Goal: Check status: Check status

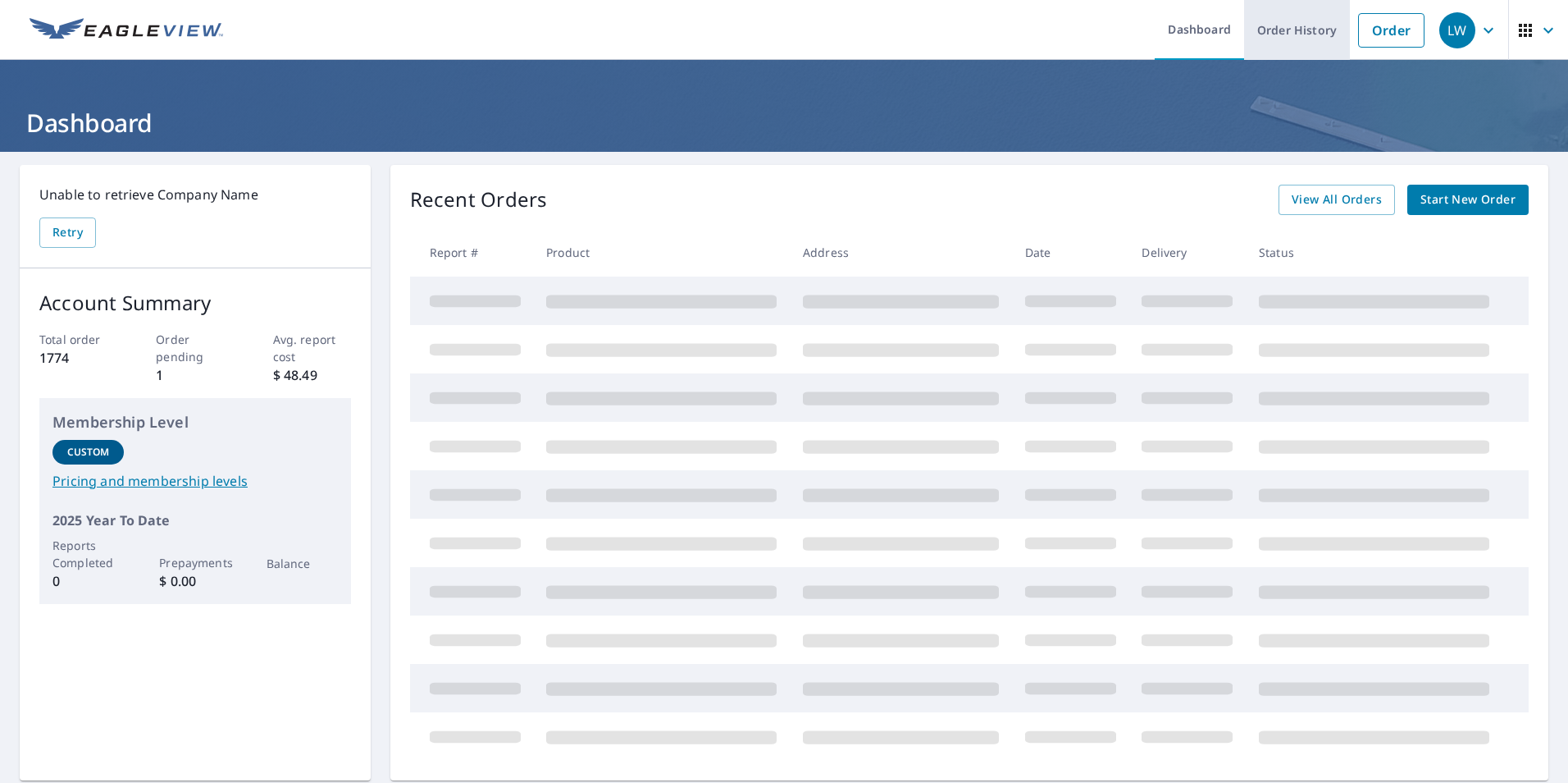
click at [1278, 34] on link "Order History" at bounding box center [1297, 30] width 106 height 60
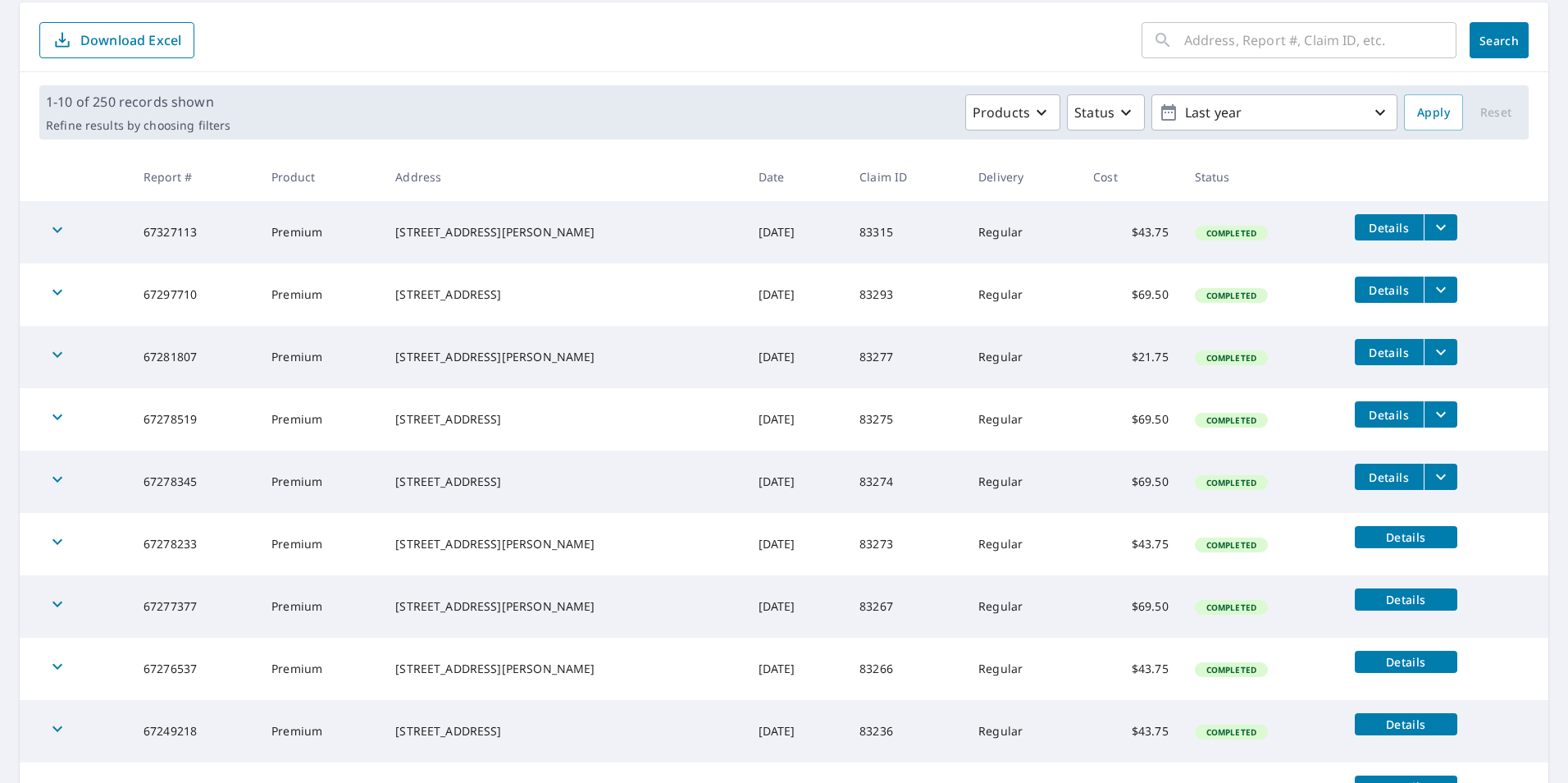
scroll to position [164, 0]
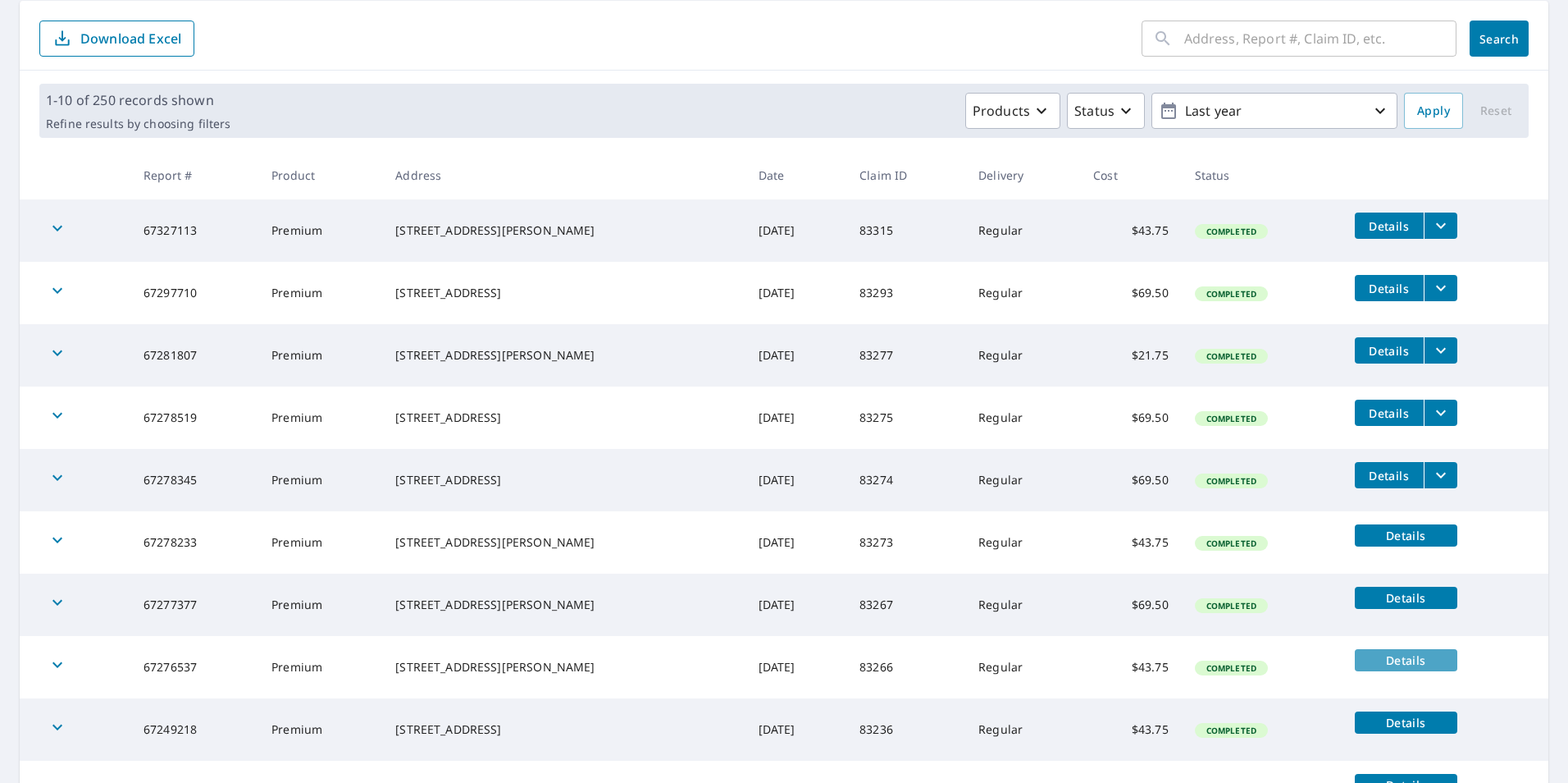
click at [1396, 659] on span "Details" at bounding box center [1406, 659] width 82 height 15
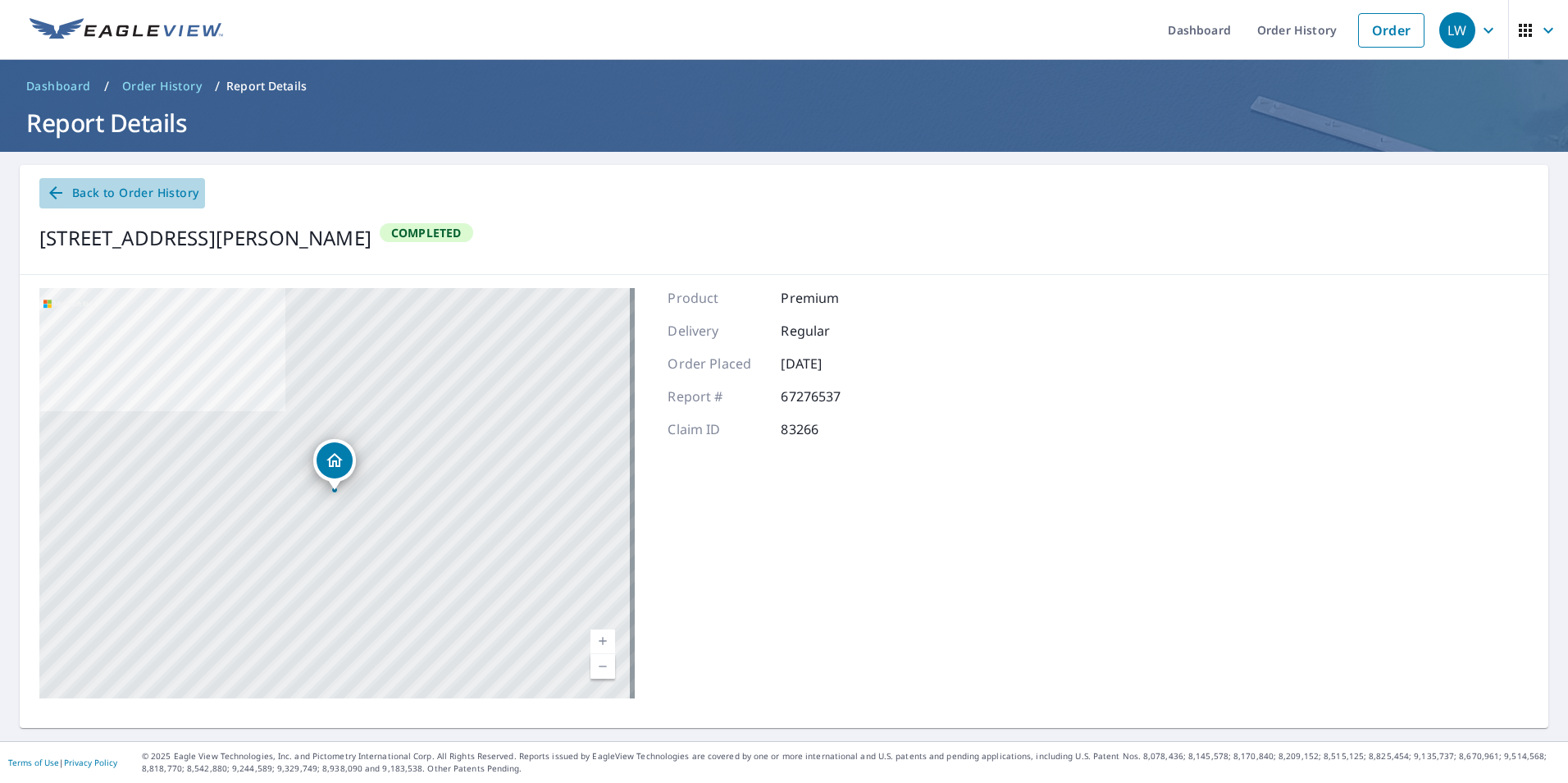
click at [129, 188] on span "Back to Order History" at bounding box center [122, 193] width 152 height 21
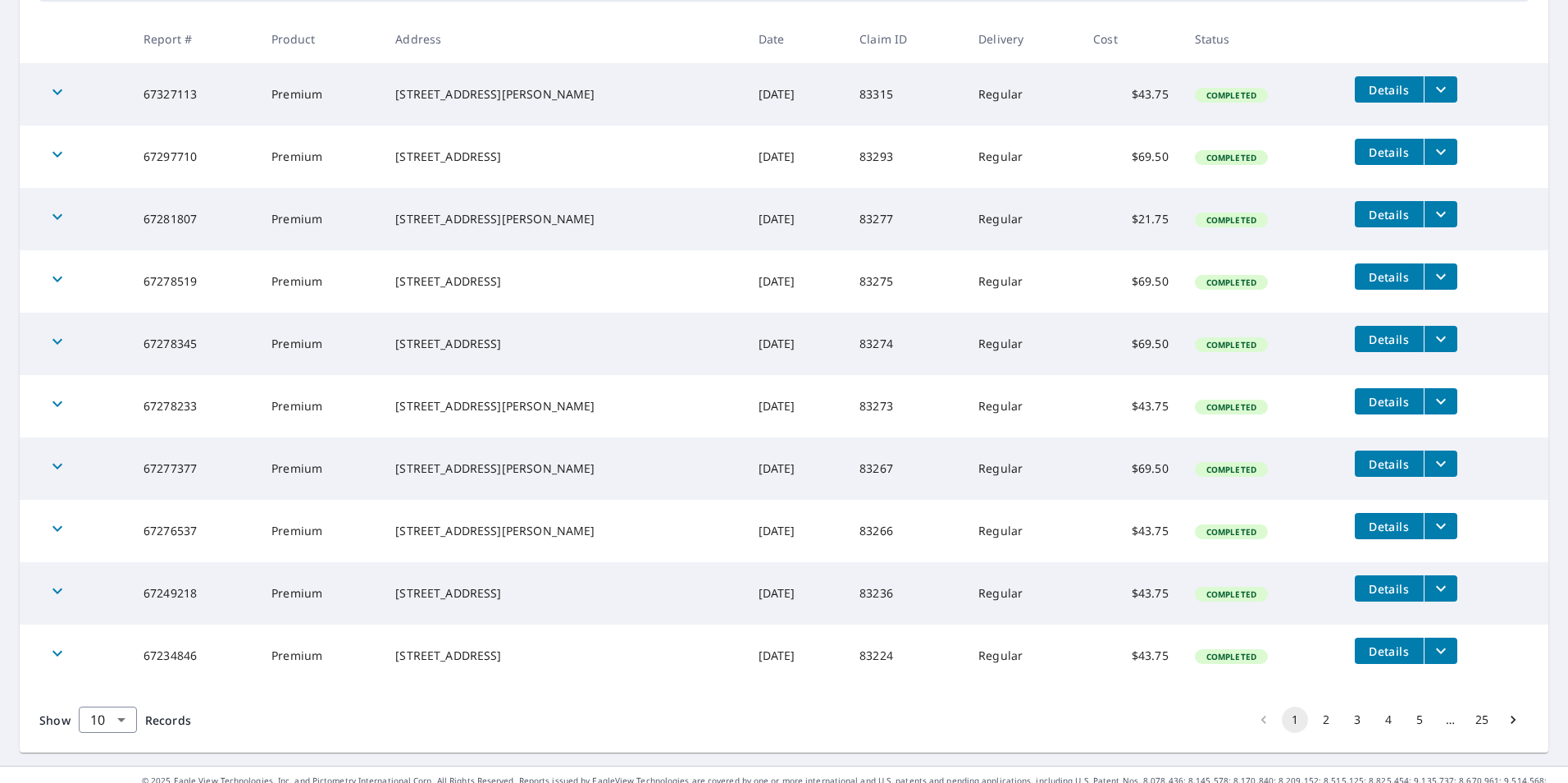
scroll to position [325, 0]
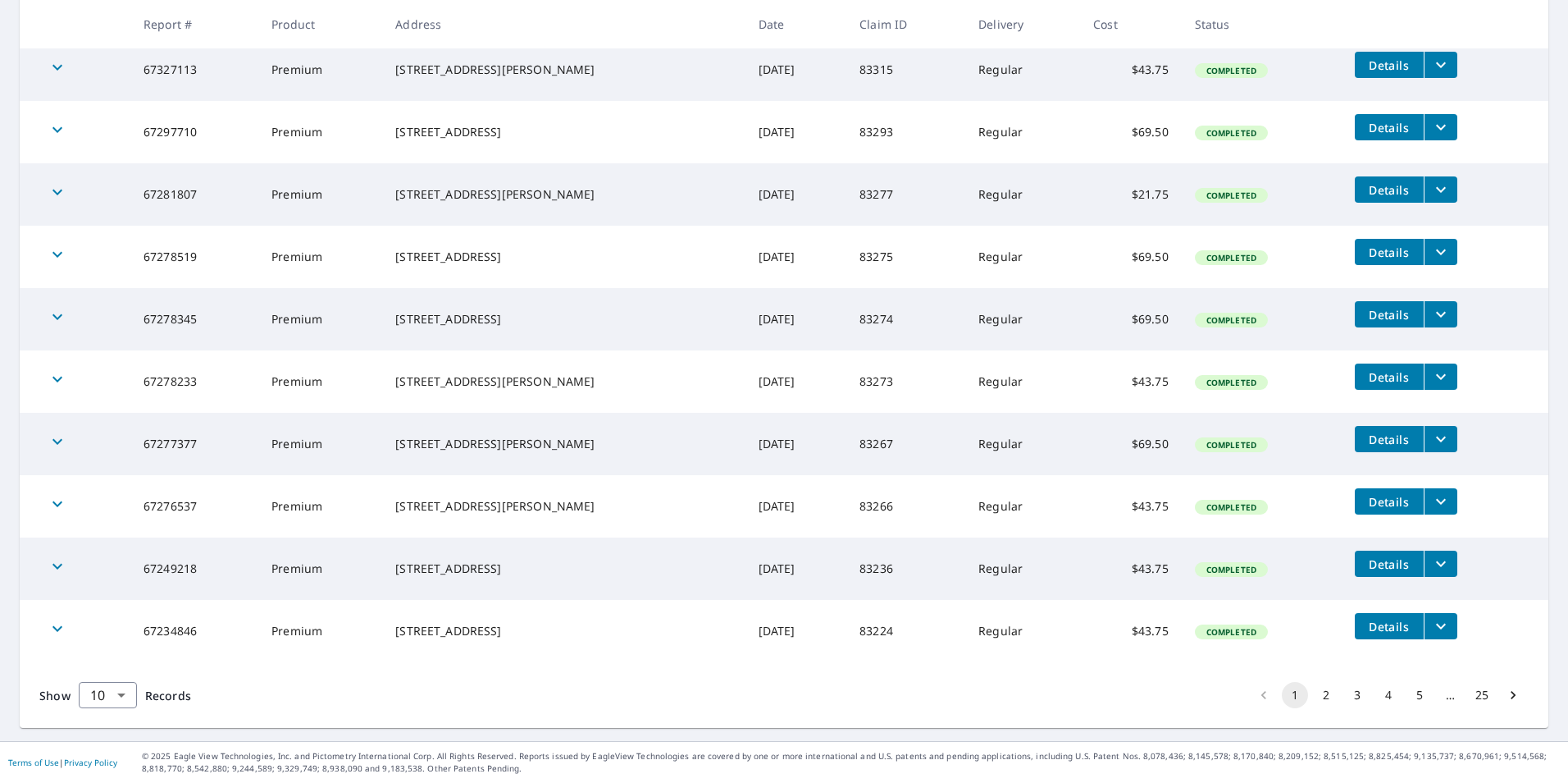
click at [1304, 508] on td "Completed" at bounding box center [1261, 507] width 160 height 63
click at [1222, 508] on span "Completed" at bounding box center [1232, 507] width 70 height 12
click at [1431, 503] on icon "filesDropdownBtn-67276537" at bounding box center [1441, 501] width 20 height 20
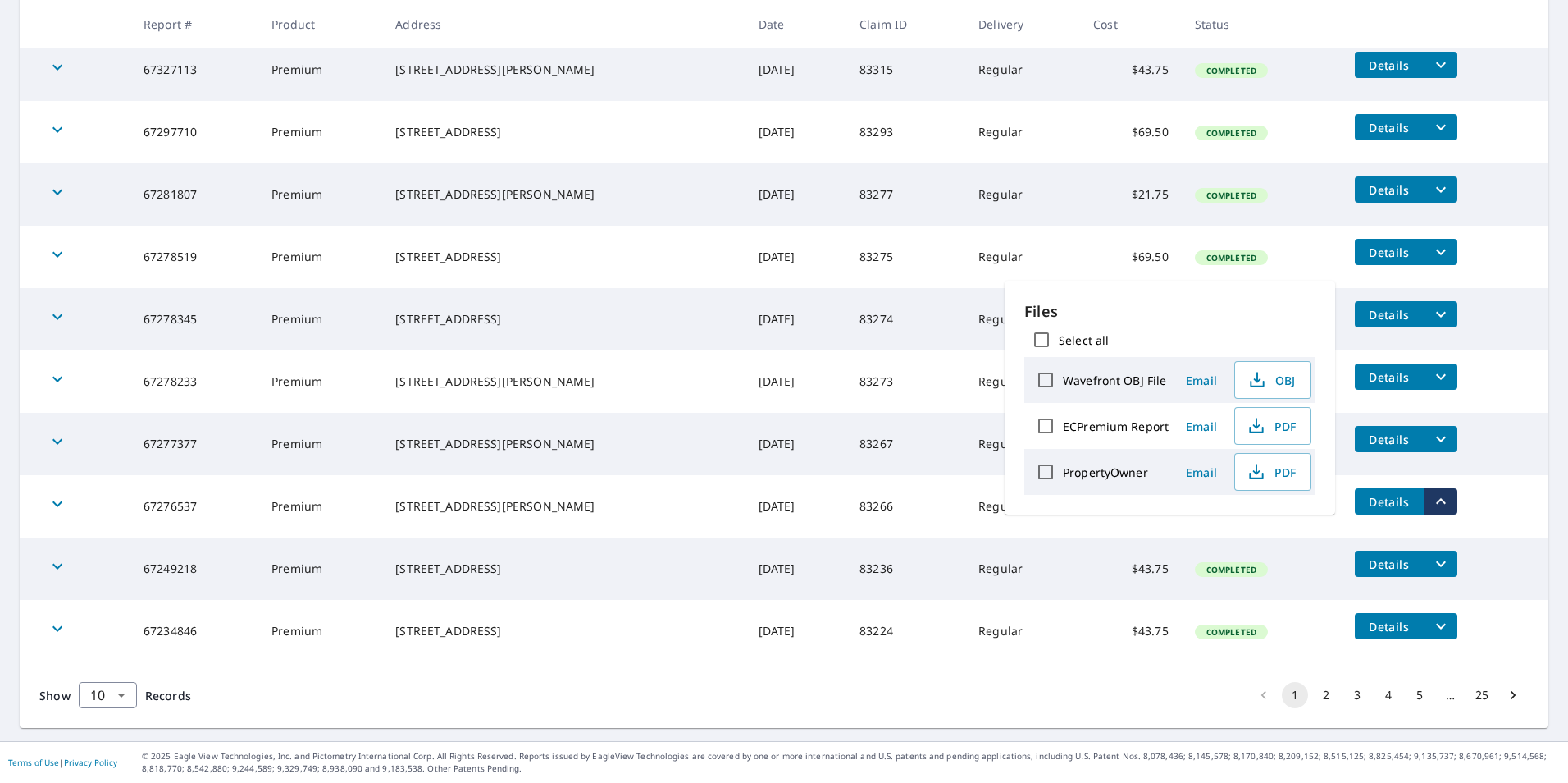
click at [590, 689] on div "Show 10 10 ​ Records 1 2 3 4 5 … 25" at bounding box center [784, 694] width 1529 height 65
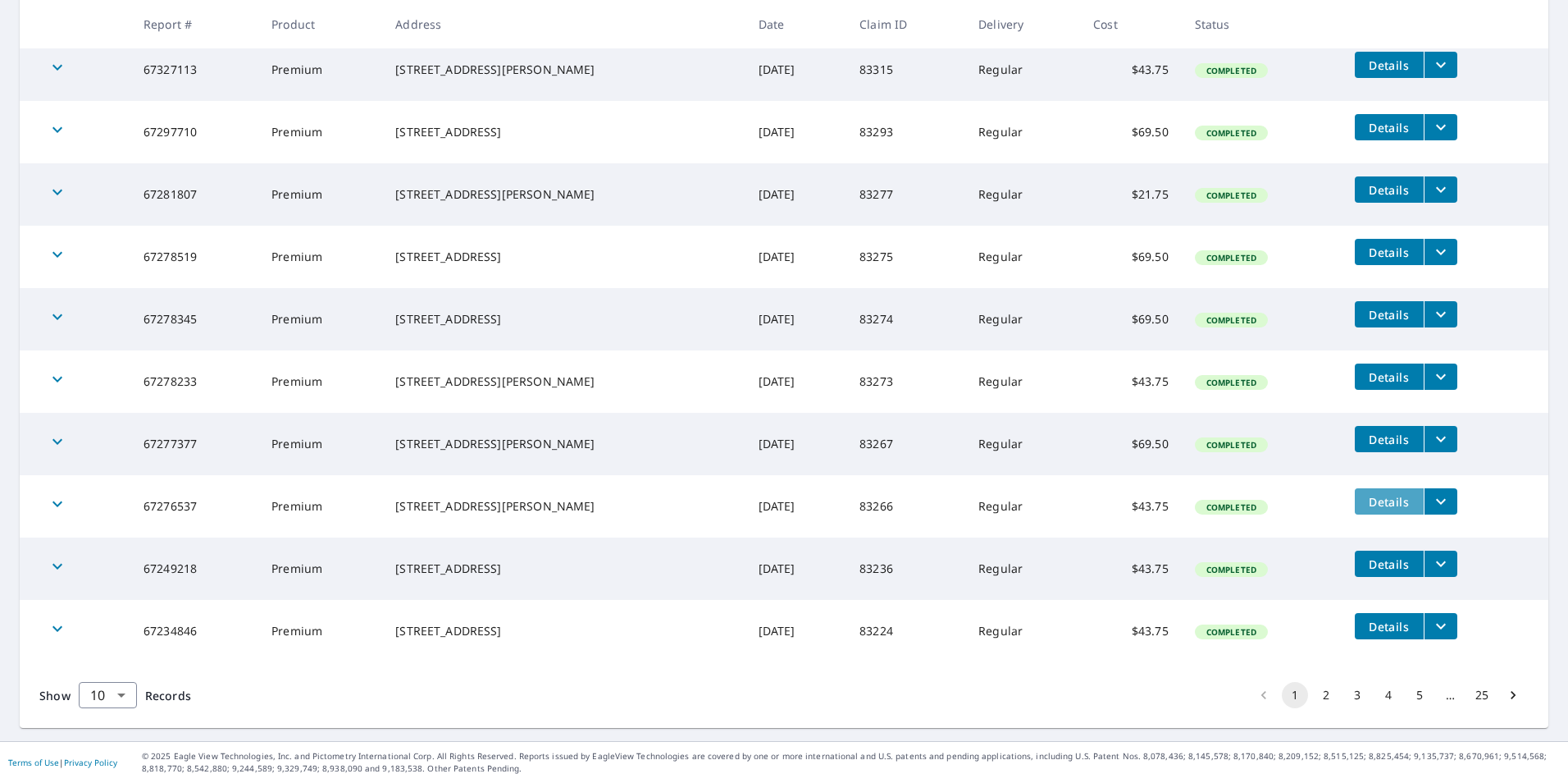
click at [1386, 499] on span "Details" at bounding box center [1389, 501] width 49 height 15
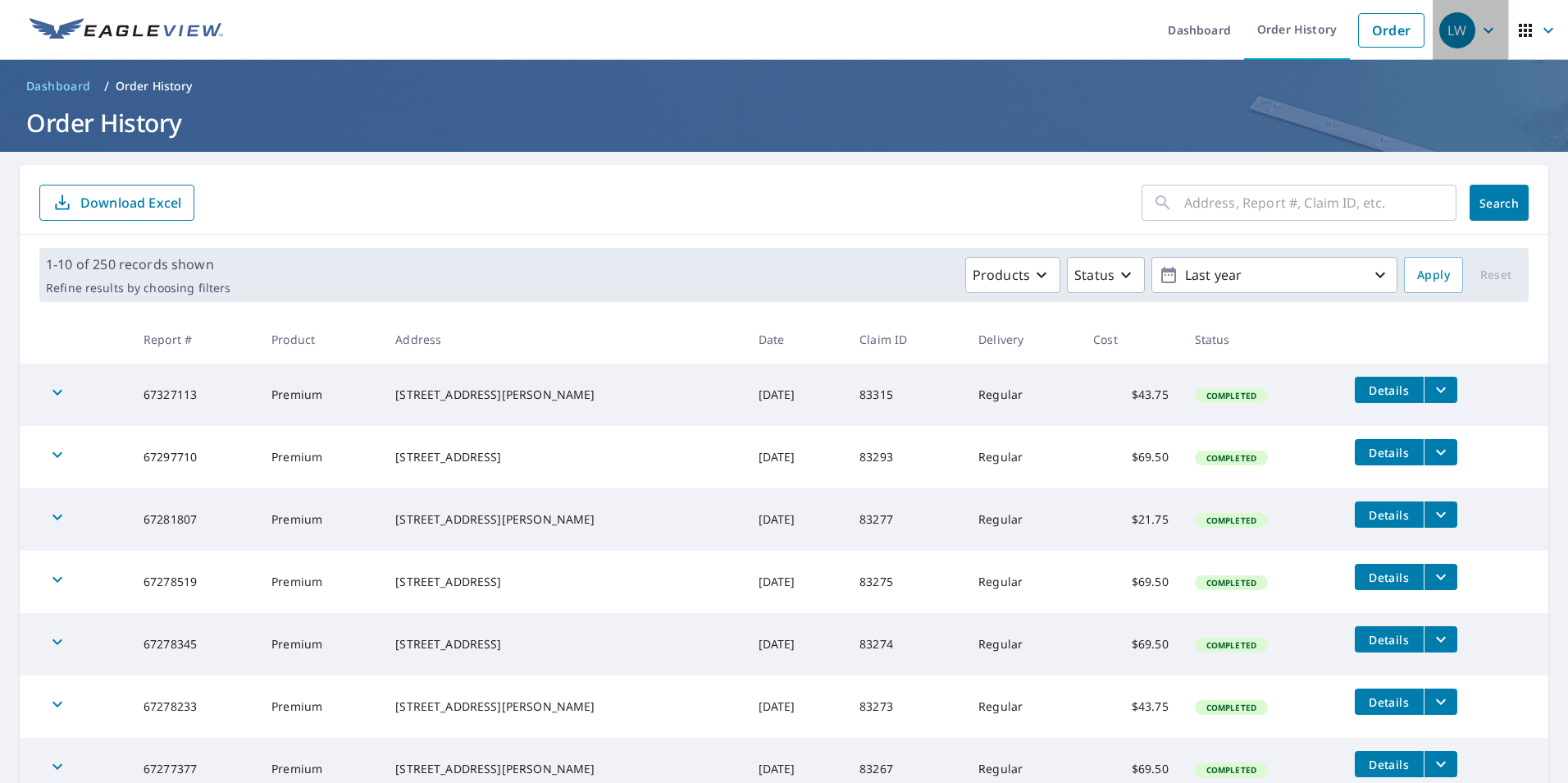
click at [1454, 34] on div "LW" at bounding box center [1457, 30] width 36 height 36
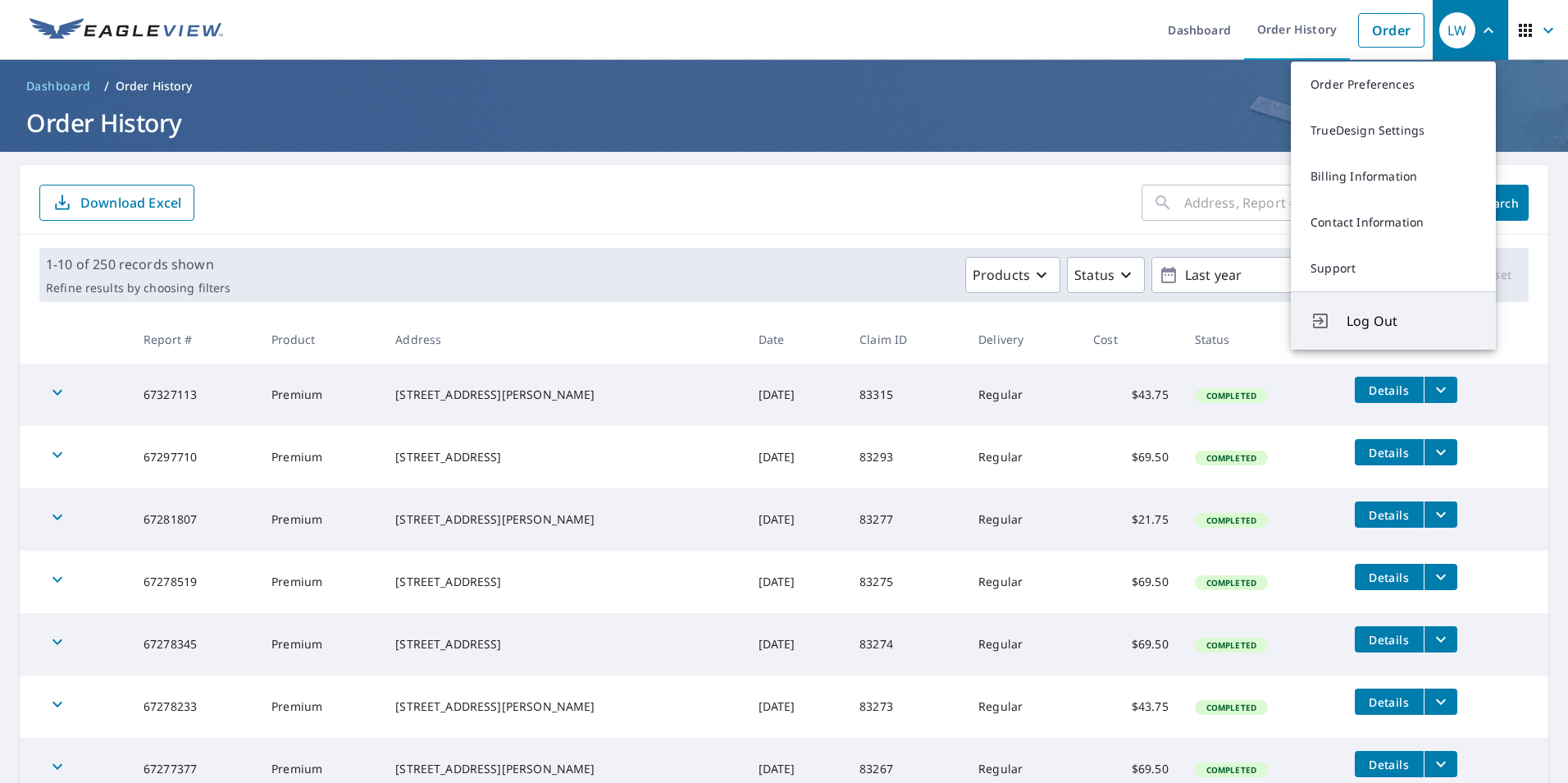
click at [1376, 318] on span "Log Out" at bounding box center [1411, 321] width 130 height 20
